Goal: Register for event/course

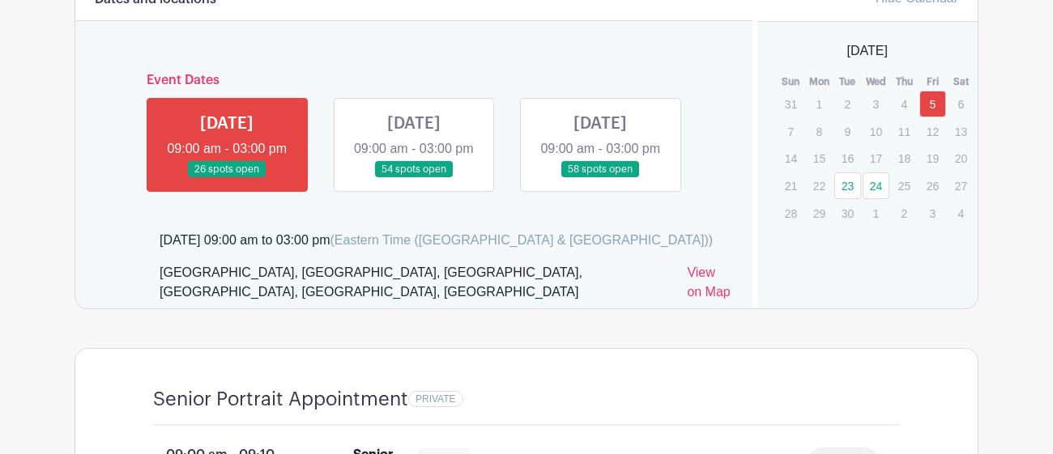
scroll to position [988, 0]
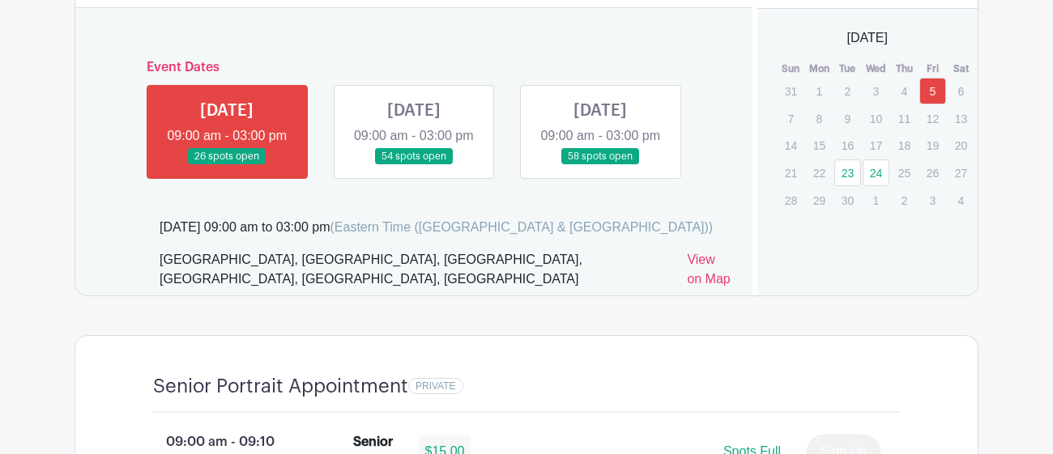
click at [227, 165] on link at bounding box center [227, 165] width 0 height 0
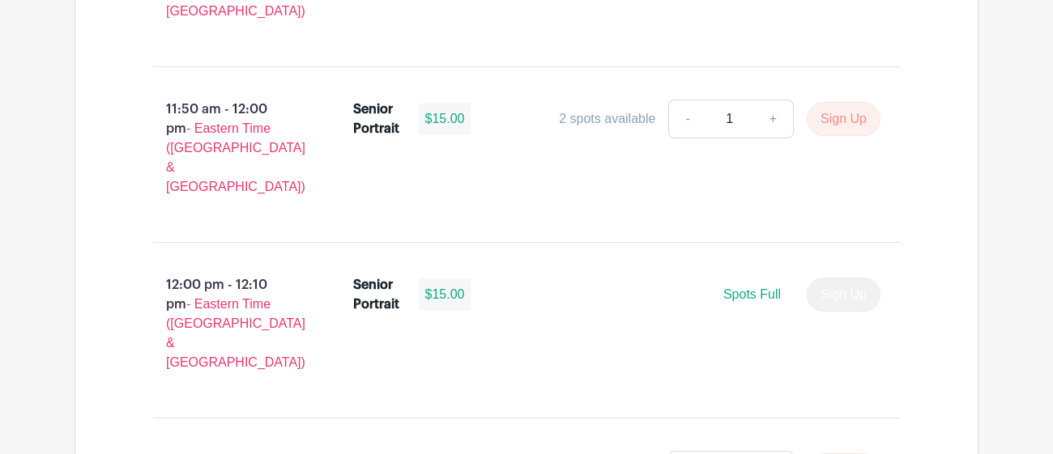
scroll to position [4310, 0]
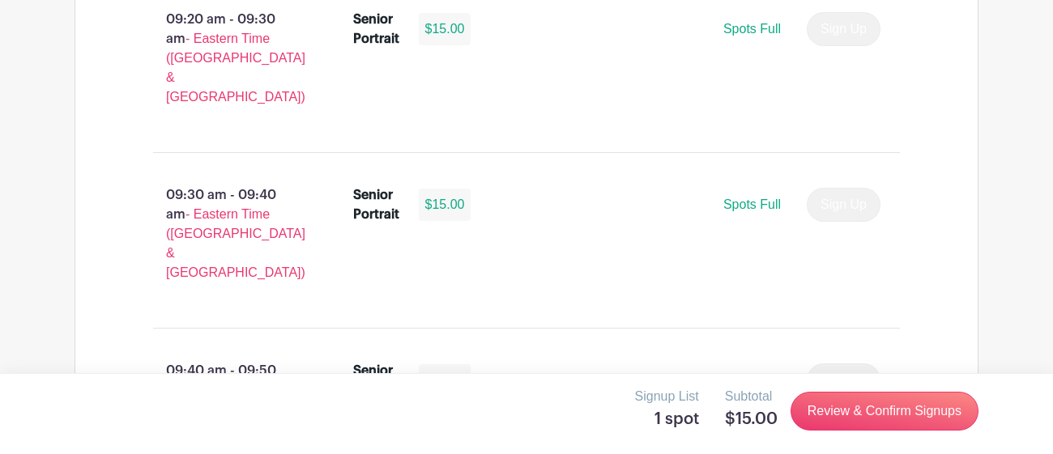
scroll to position [1769, 0]
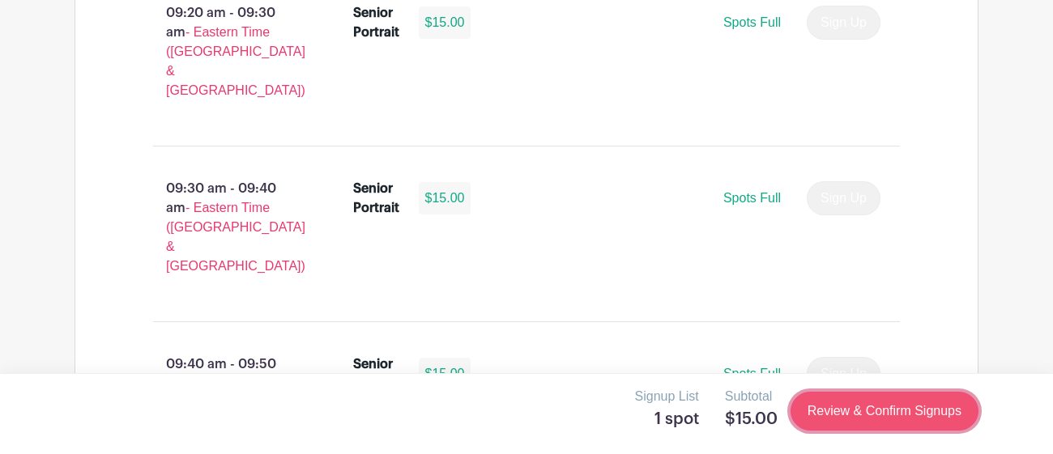
click at [864, 411] on link "Review & Confirm Signups" at bounding box center [884, 411] width 188 height 39
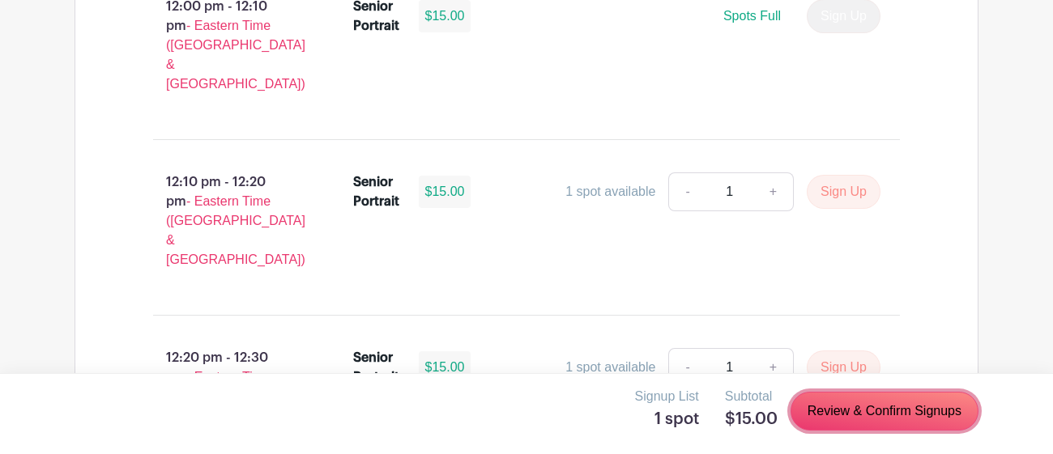
scroll to position [4585, 0]
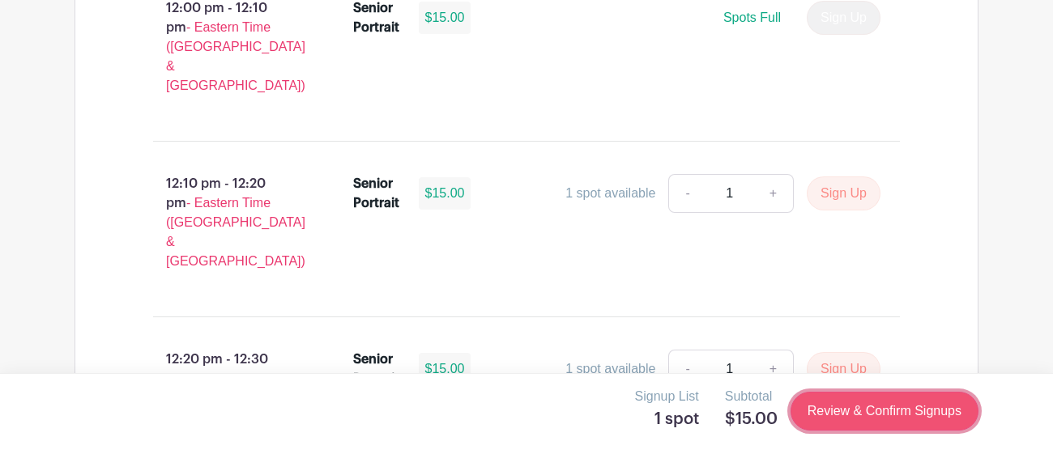
click at [864, 398] on link "Review & Confirm Signups" at bounding box center [884, 411] width 188 height 39
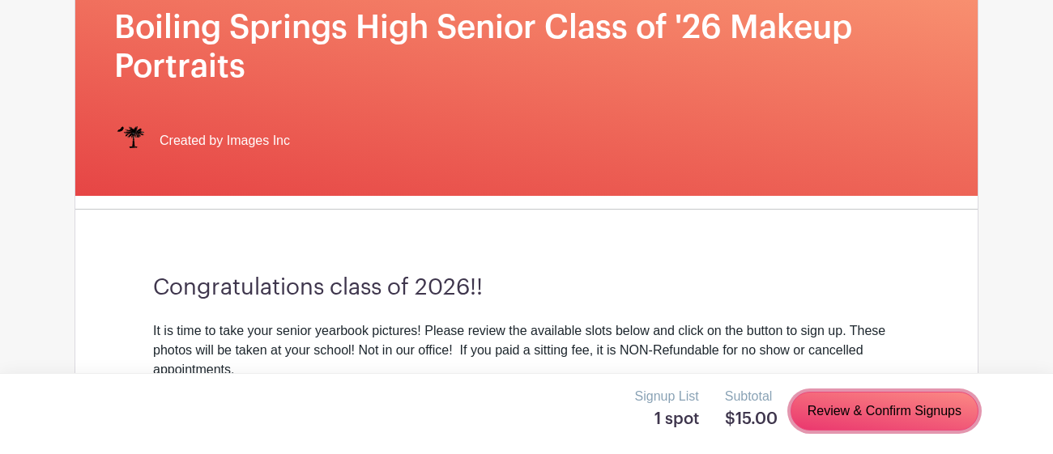
scroll to position [0, 0]
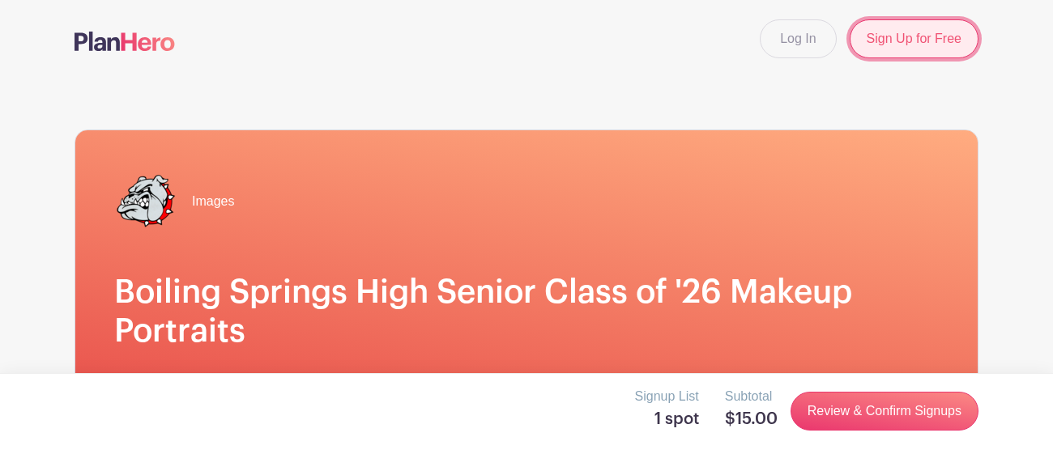
click at [862, 41] on link "Sign Up for Free" at bounding box center [913, 38] width 129 height 39
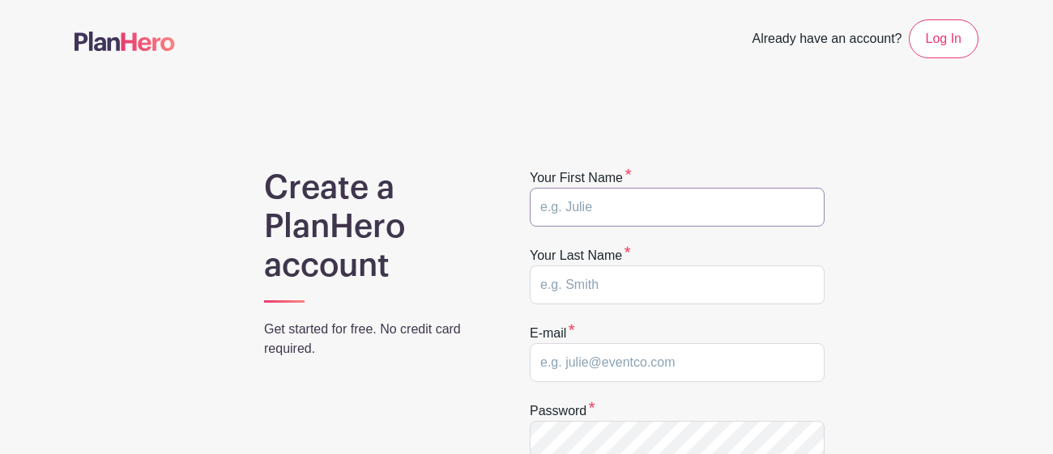
click at [643, 216] on input "text" at bounding box center [677, 207] width 295 height 39
type input "l"
type input "Lalita"
click at [628, 278] on input "text" at bounding box center [677, 285] width 295 height 39
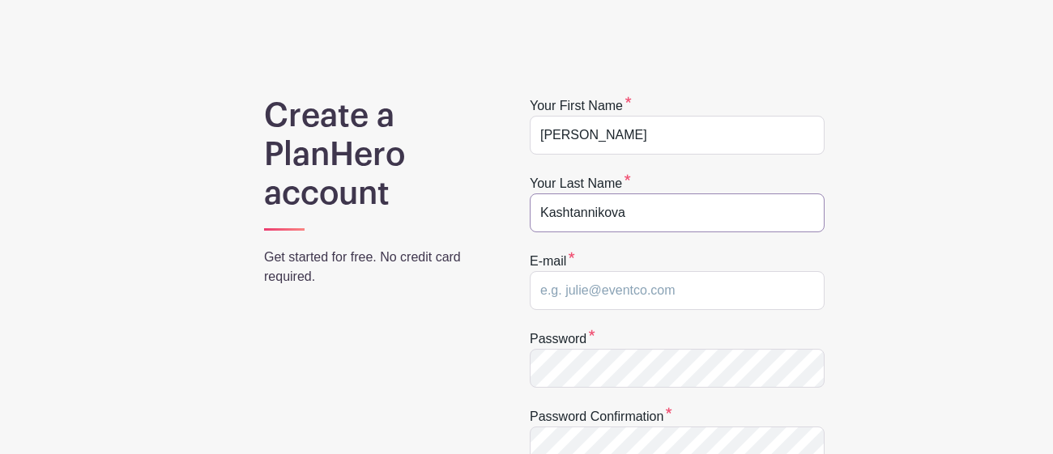
scroll to position [76, 0]
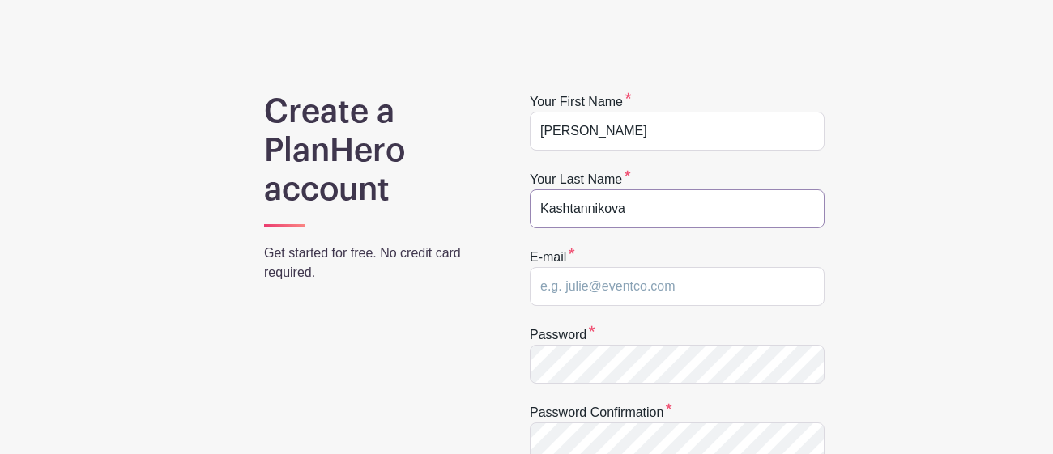
type input "Kashtannikova"
click at [643, 284] on input "email" at bounding box center [677, 286] width 295 height 39
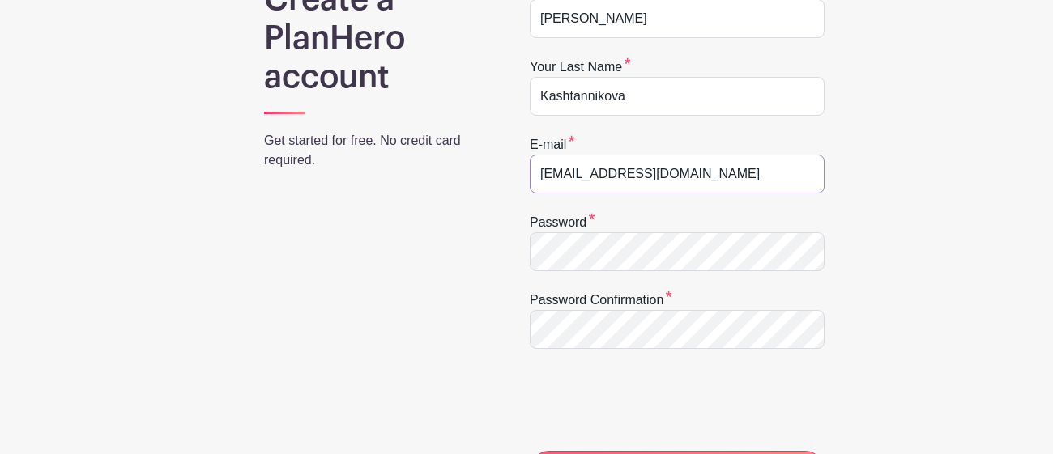
scroll to position [196, 0]
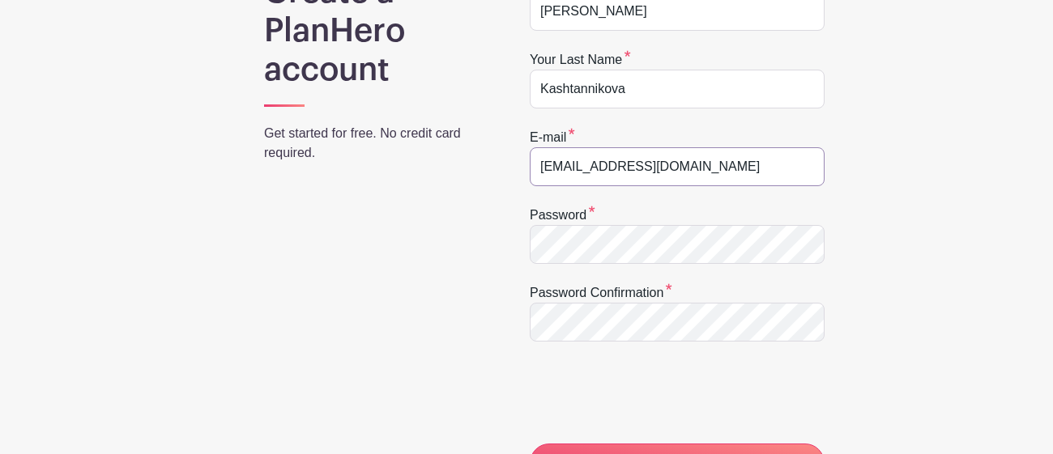
click at [679, 172] on input "lalitakasht@gmail.com" at bounding box center [677, 166] width 295 height 39
type input "l"
click at [649, 172] on input "email" at bounding box center [677, 166] width 295 height 39
type input "lakashtanniko26@spart2.org"
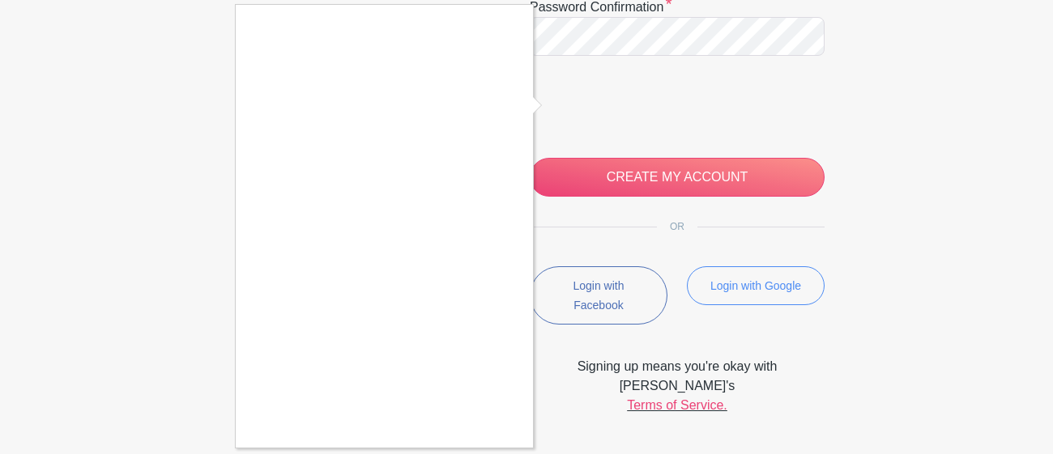
scroll to position [483, 0]
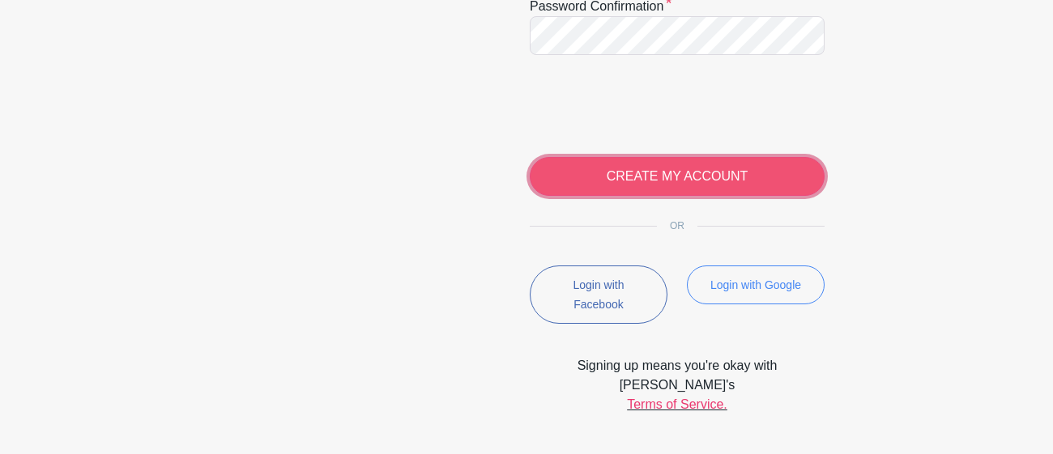
click at [681, 168] on input "CREATE MY ACCOUNT" at bounding box center [677, 176] width 295 height 39
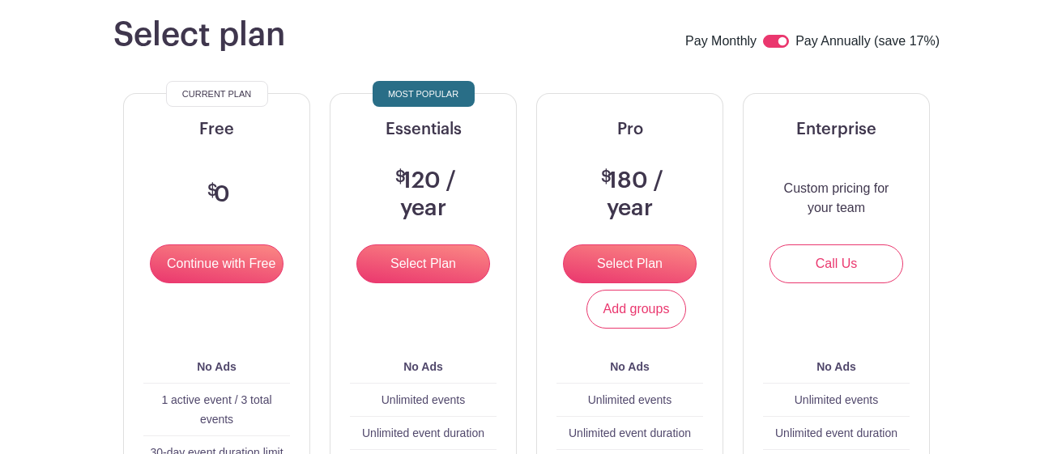
scroll to position [142, 0]
click at [534, 52] on div "Select plan Pay Monthly Pay Annually (save 17%)" at bounding box center [526, 34] width 826 height 39
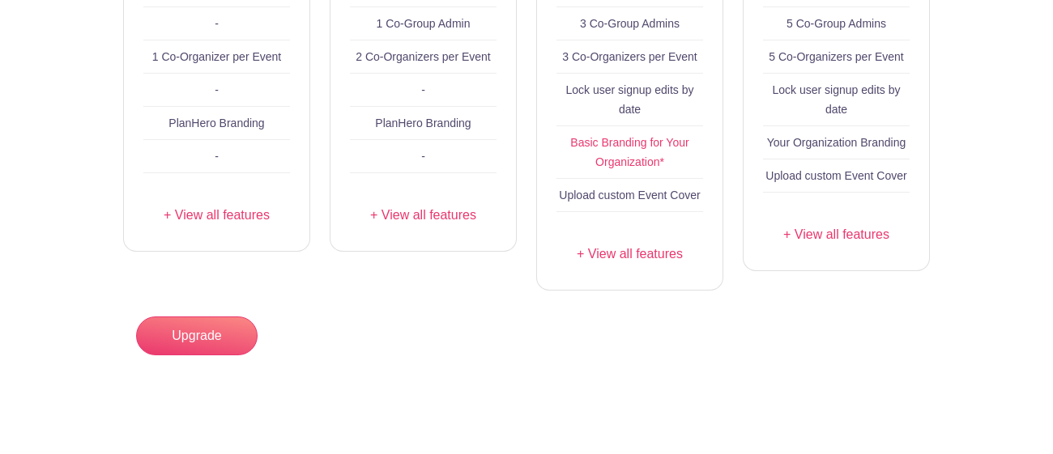
scroll to position [0, 0]
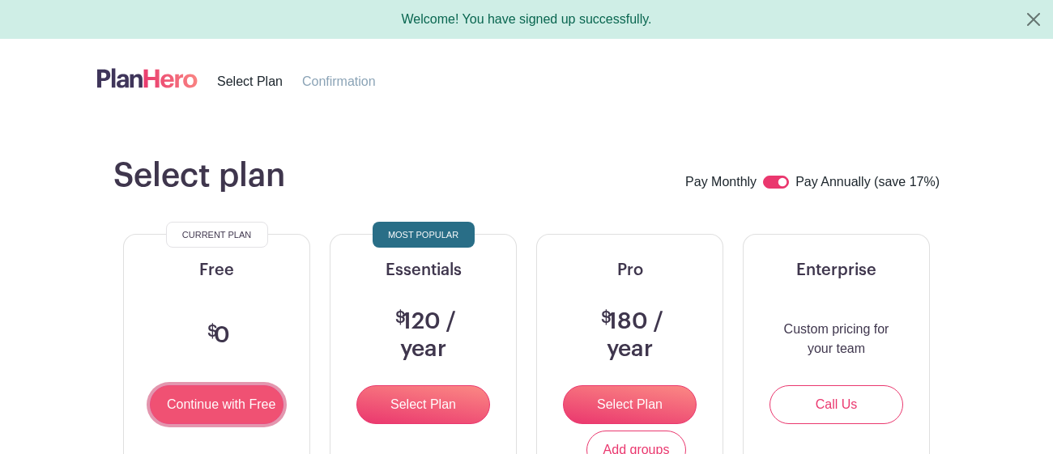
click at [179, 404] on input "Continue with Free" at bounding box center [217, 404] width 134 height 39
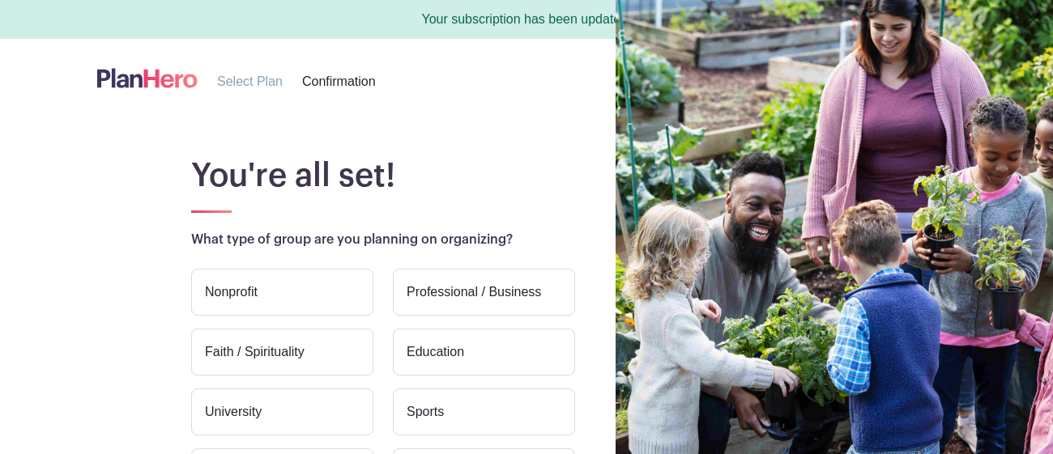
scroll to position [219, 0]
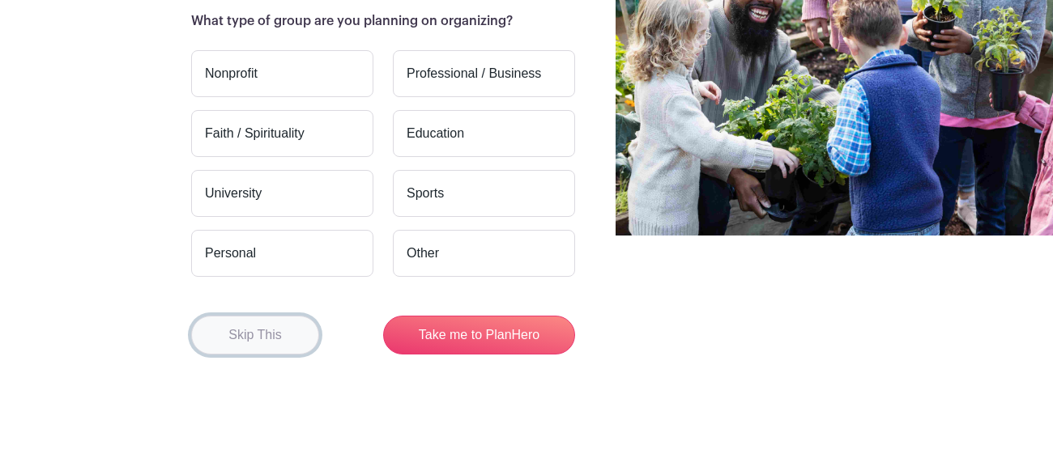
click at [297, 324] on button "Skip This" at bounding box center [255, 335] width 128 height 39
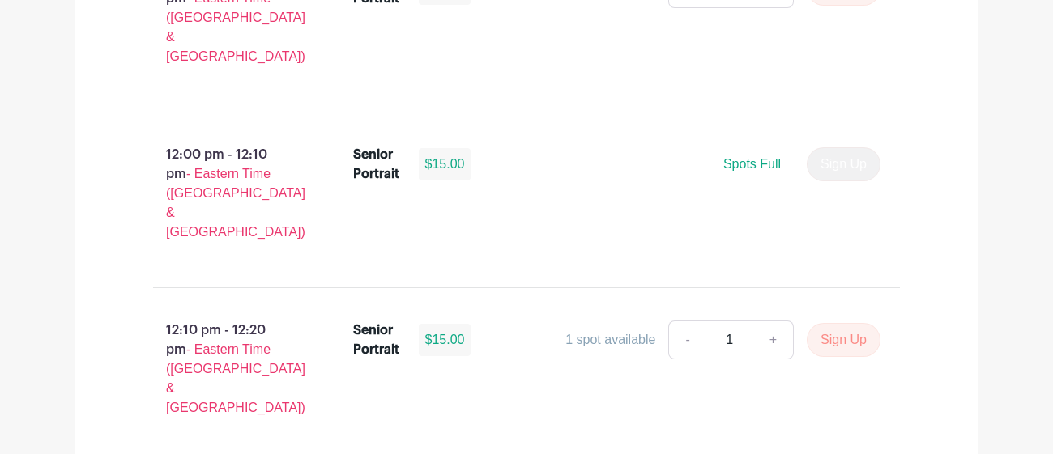
scroll to position [4423, 0]
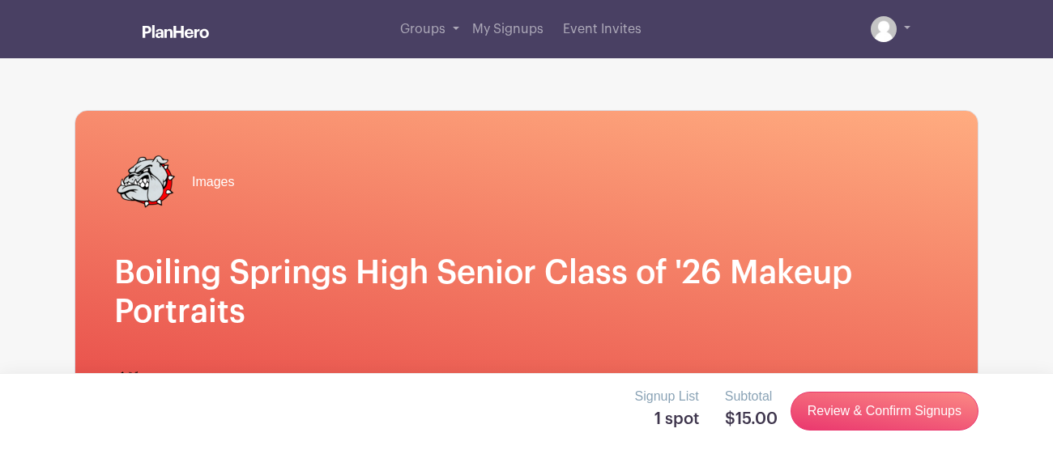
scroll to position [282, 0]
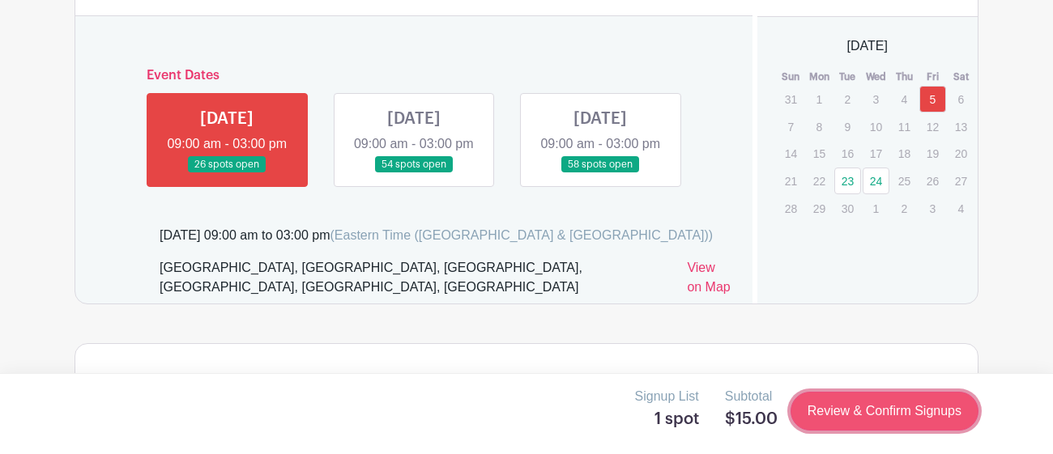
click at [832, 409] on link "Review & Confirm Signups" at bounding box center [884, 411] width 188 height 39
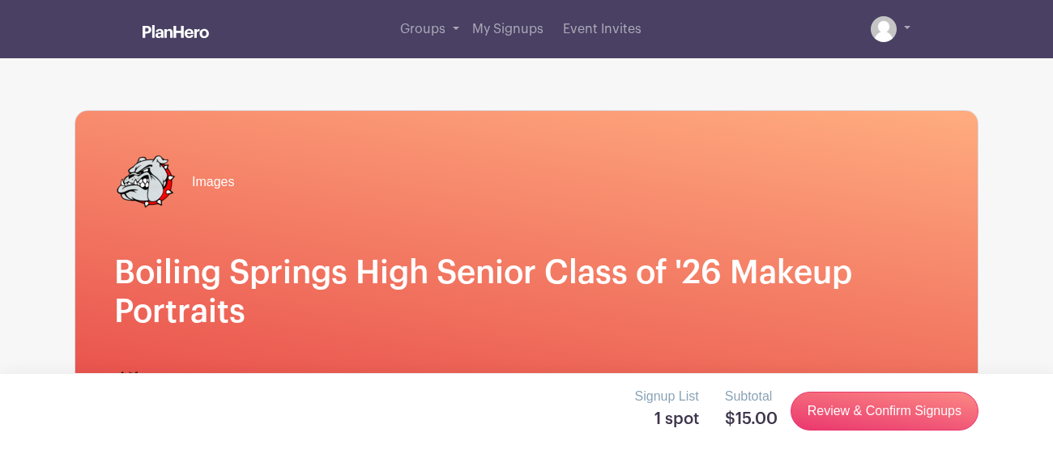
click at [900, 385] on div "Signup List 1 spot Subtotal $15.00 Review & Confirm Signups" at bounding box center [526, 413] width 1053 height 81
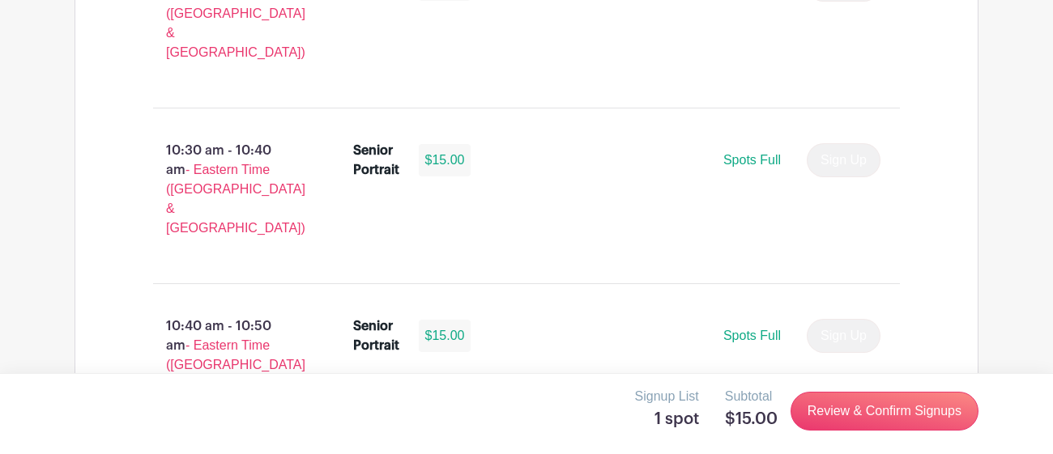
scroll to position [2837, 0]
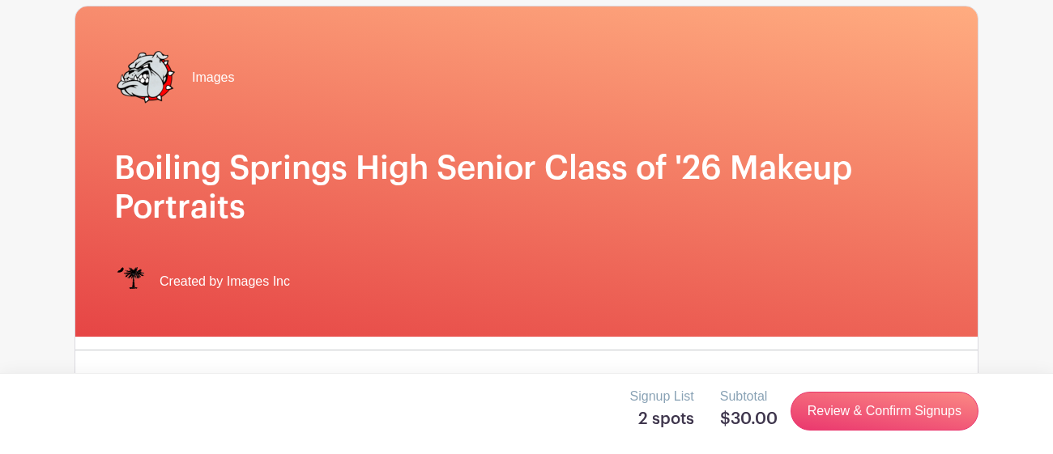
scroll to position [112, 0]
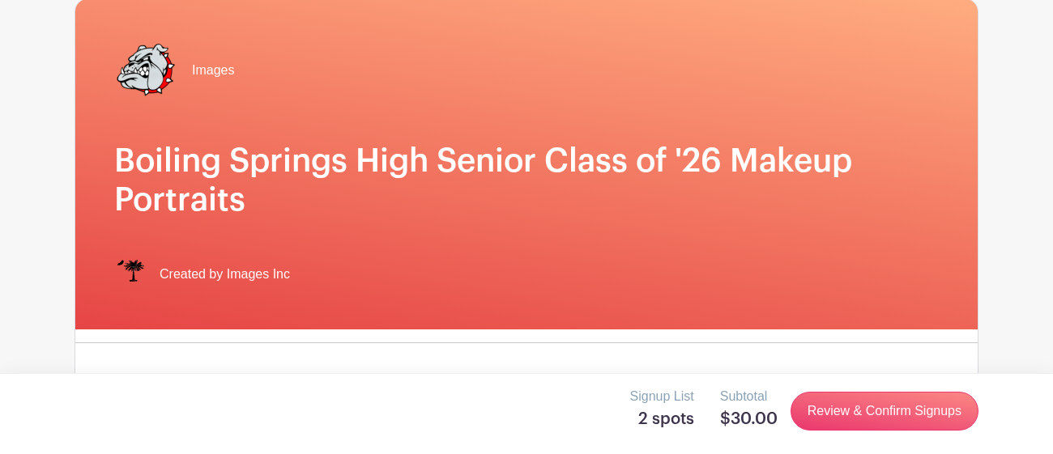
click at [400, 206] on h1 "Boiling Springs High Senior Class of '26 Makeup Portraits" at bounding box center [526, 181] width 824 height 78
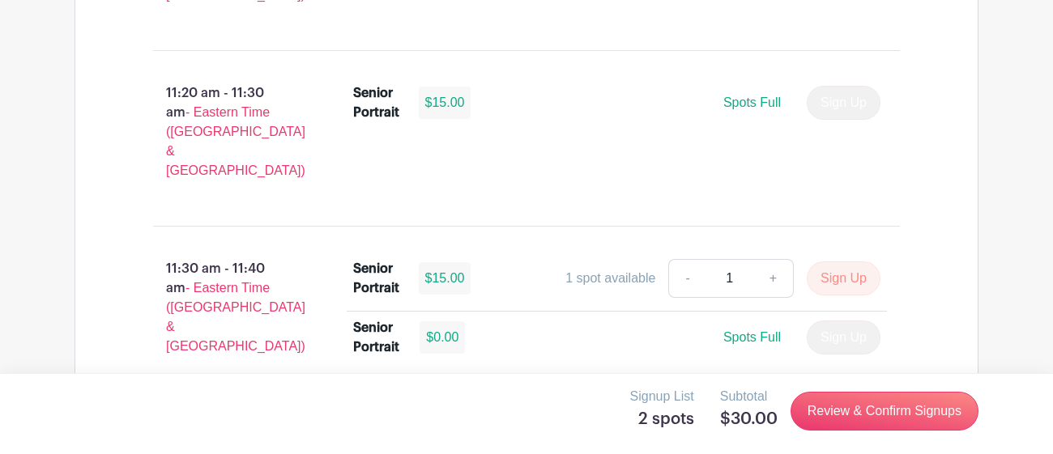
scroll to position [3777, 0]
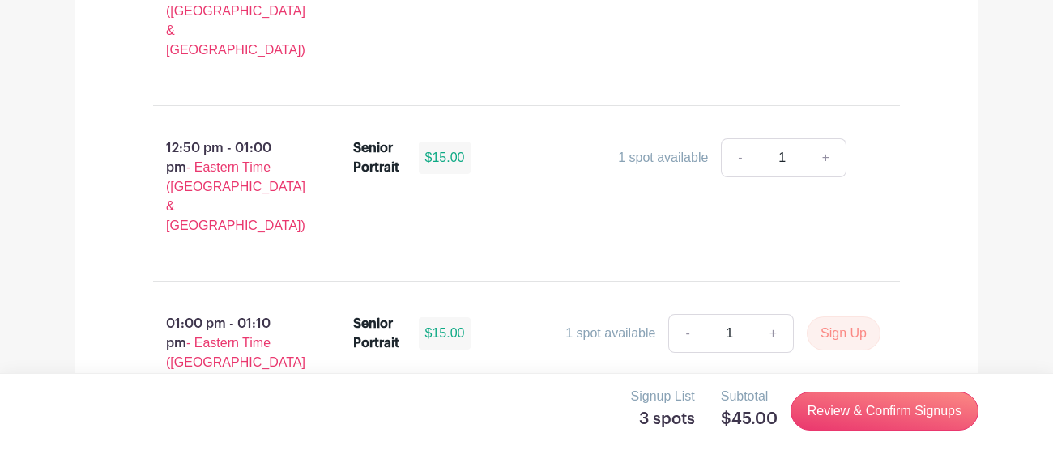
scroll to position [5319, 0]
